Goal: Task Accomplishment & Management: Contribute content

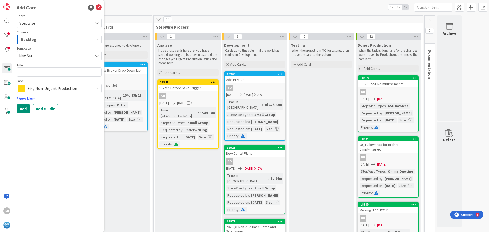
type textarea "A"
type textarea "x"
type textarea "Ad"
type textarea "x"
type textarea "Add"
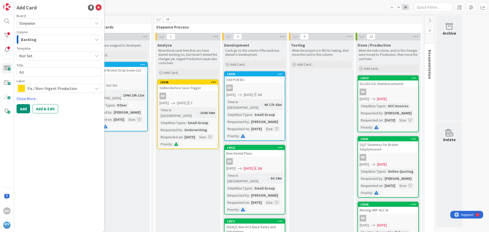
type textarea "x"
type textarea "Add"
type textarea "x"
type textarea "Add R"
type textarea "x"
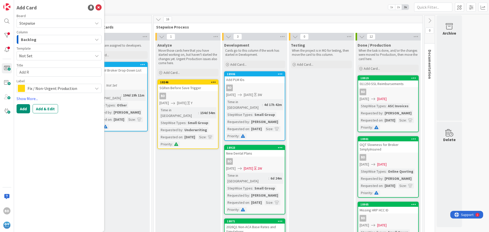
type textarea "Add Re"
type textarea "x"
type textarea "Add Ren"
type textarea "x"
type textarea "Add [PERSON_NAME]"
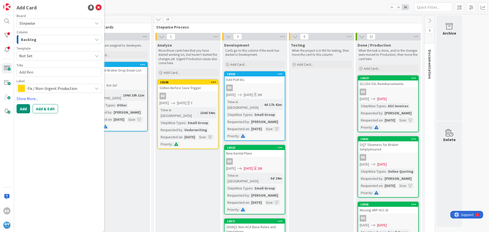
type textarea "x"
type textarea "Add Renew"
type textarea "x"
type textarea "Add Renewa"
type textarea "x"
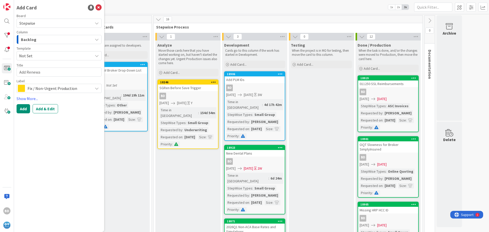
type textarea "Add Renewal"
type textarea "x"
type textarea "Add Renewal"
type textarea "x"
type textarea "Add Renewal P"
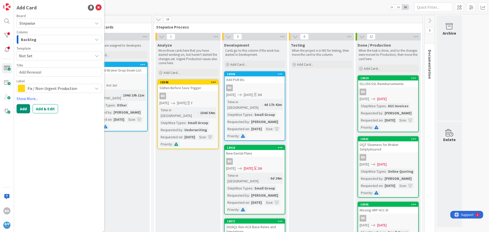
type textarea "x"
type textarea "Add Renewal Pe"
type textarea "x"
type textarea "Add Renewal Per"
type textarea "x"
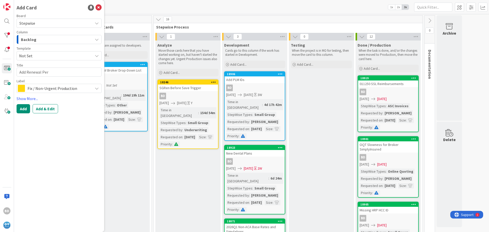
type textarea "Add Renewal Perc"
type textarea "x"
type textarea "Add Renewal Perce"
type textarea "x"
type textarea "Add Renewal Percen"
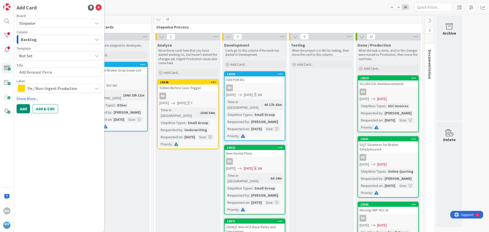
type textarea "x"
type textarea "Add Renewal Percent"
type textarea "x"
type textarea "Add Renewal Percenta"
type textarea "x"
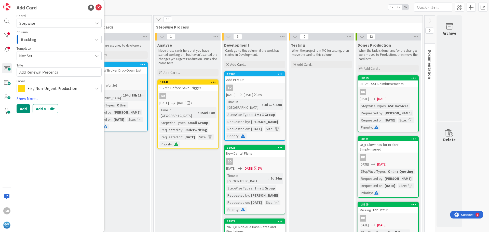
type textarea "Add Renewal Percentag"
type textarea "x"
type textarea "Add Renewal Percentage"
type textarea "x"
type textarea "Add Renewal Percentage"
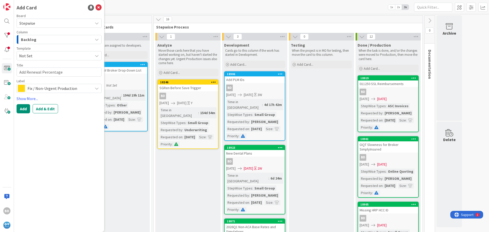
type textarea "x"
type textarea "Add Renewal Percentage t"
type textarea "x"
type textarea "Add Renewal Percentage to"
type textarea "x"
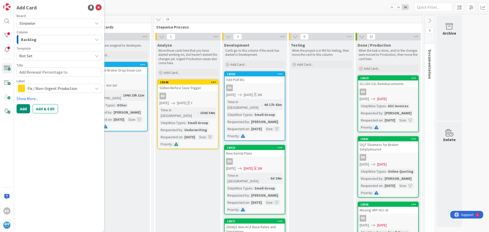
type textarea "Add Renewal Percentage to"
type textarea "x"
type textarea "Add Renewal Percentage to B"
type textarea "x"
type textarea "Add Renewal Percentage to Bi"
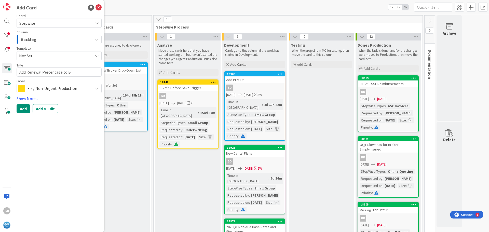
type textarea "x"
type textarea "Add Renewal Percentage to Bid"
type textarea "x"
type textarea "Add Renewal Percentage to Bids"
type textarea "x"
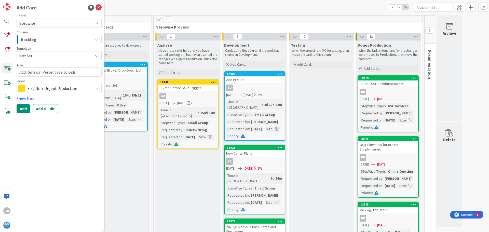
type textarea "Add Renewal Percentage to Bids"
click at [33, 88] on span "Fix / Non-Urgent Production" at bounding box center [59, 88] width 63 height 7
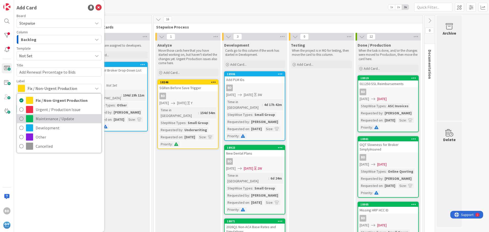
click at [46, 119] on span "Maintenance / Update" at bounding box center [67, 119] width 63 height 8
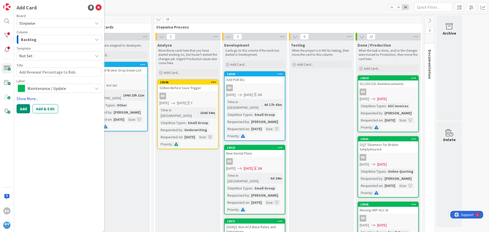
click at [31, 99] on link "Show More..." at bounding box center [59, 99] width 85 height 6
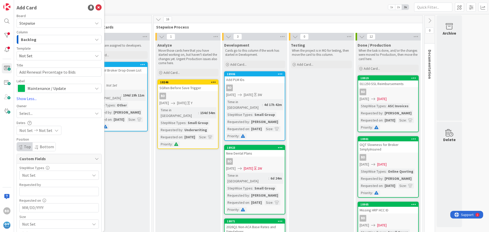
click at [34, 114] on div "Select..." at bounding box center [55, 113] width 73 height 6
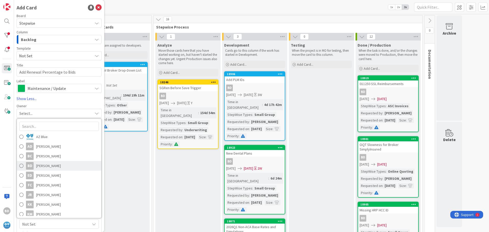
click at [41, 166] on span "[PERSON_NAME]" at bounding box center [48, 166] width 25 height 8
type textarea "x"
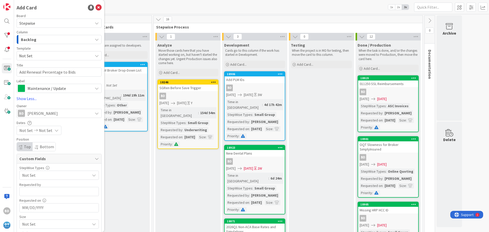
click at [29, 132] on span "Not Set" at bounding box center [26, 130] width 14 height 6
click at [37, 173] on td "8" at bounding box center [37, 175] width 10 height 10
type input "[DATE]"
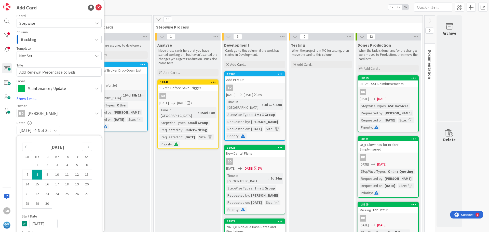
type textarea "x"
click at [74, 165] on td "5" at bounding box center [77, 165] width 10 height 10
type input "[DATE]"
type textarea "x"
click at [85, 175] on td "13" at bounding box center [87, 175] width 10 height 10
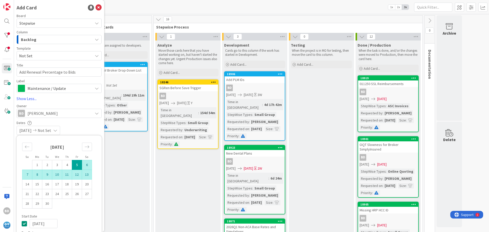
type input "[DATE]"
click at [84, 129] on div "[DATE] [DATE]" at bounding box center [59, 130] width 85 height 9
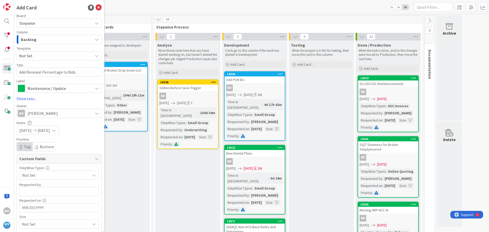
click at [35, 174] on span "Not Set" at bounding box center [54, 175] width 65 height 7
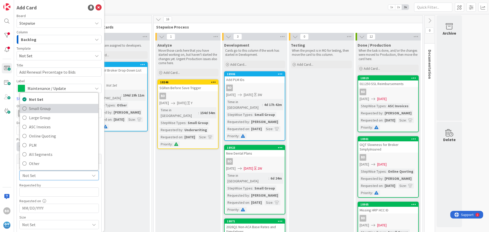
click at [35, 112] on span "Small Group" at bounding box center [62, 109] width 67 height 8
type textarea "x"
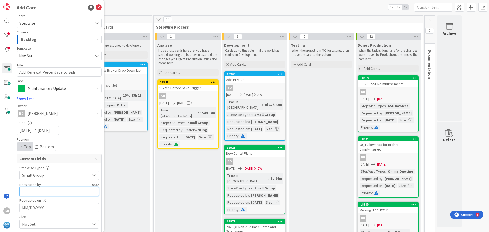
click at [35, 189] on input "text" at bounding box center [59, 191] width 80 height 9
type input "[PERSON_NAME]"
type textarea "x"
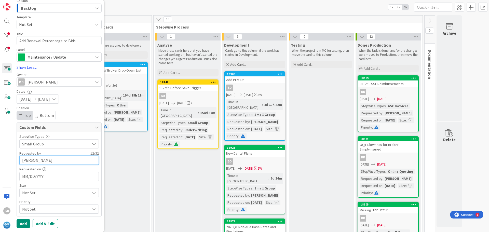
type input "[PERSON_NAME]"
click at [42, 176] on input "MM/DD/YYYY" at bounding box center [59, 176] width 74 height 9
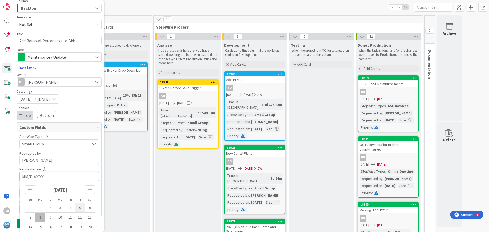
click at [79, 207] on td "5" at bounding box center [80, 208] width 10 height 10
type textarea "x"
type input "[DATE]"
click at [40, 176] on input "[DATE]" at bounding box center [59, 176] width 74 height 9
click at [73, 211] on td "4" at bounding box center [70, 208] width 10 height 10
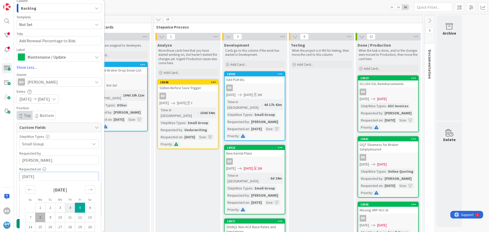
type textarea "x"
type input "[DATE]"
click at [38, 97] on div "[DATE] [DATE]" at bounding box center [38, 99] width 42 height 9
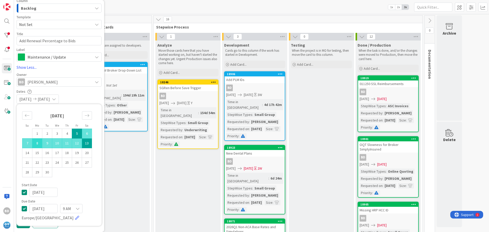
click at [37, 141] on td "8" at bounding box center [37, 144] width 10 height 10
type input "[DATE]"
click at [83, 92] on div "Dates" at bounding box center [59, 91] width 85 height 4
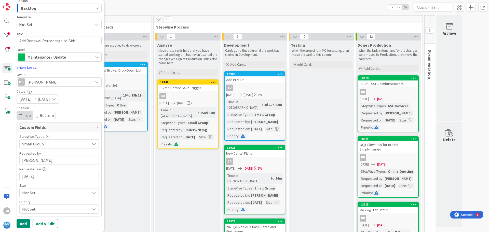
click at [40, 191] on span "Not Set" at bounding box center [54, 192] width 65 height 7
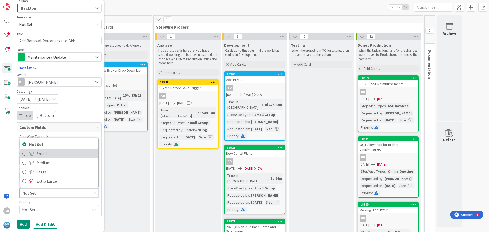
click at [40, 156] on span "Small" at bounding box center [66, 154] width 59 height 8
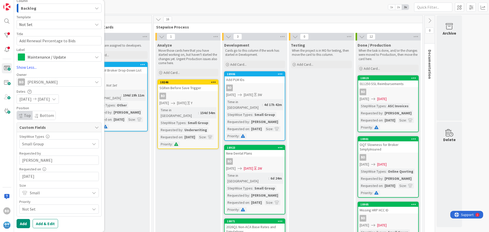
click at [32, 207] on span "Not Set" at bounding box center [54, 209] width 65 height 7
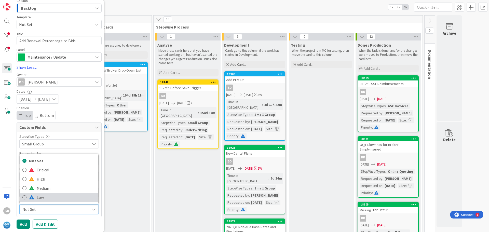
click at [34, 197] on link "Low" at bounding box center [59, 197] width 78 height 9
type textarea "x"
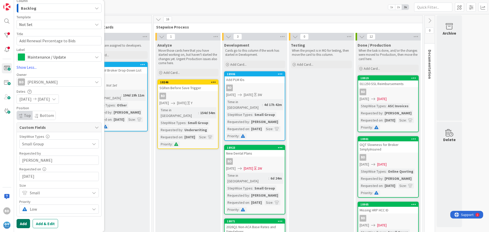
click at [23, 226] on button "Add" at bounding box center [24, 223] width 14 height 9
